Goal: Task Accomplishment & Management: Use online tool/utility

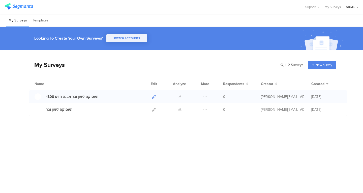
click at [153, 99] on link at bounding box center [154, 96] width 4 height 13
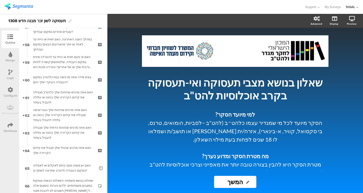
scroll to position [1019, 0]
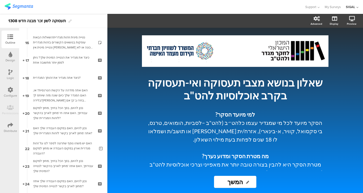
scroll to position [279, 0]
